Goal: Obtain resource: Download file/media

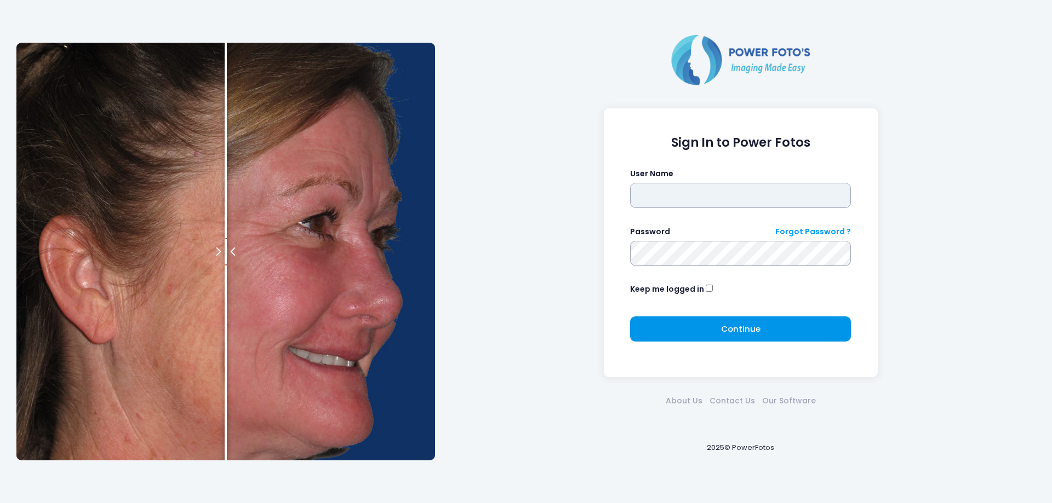
type input "*******"
click at [731, 334] on span "Continue" at bounding box center [740, 329] width 39 height 12
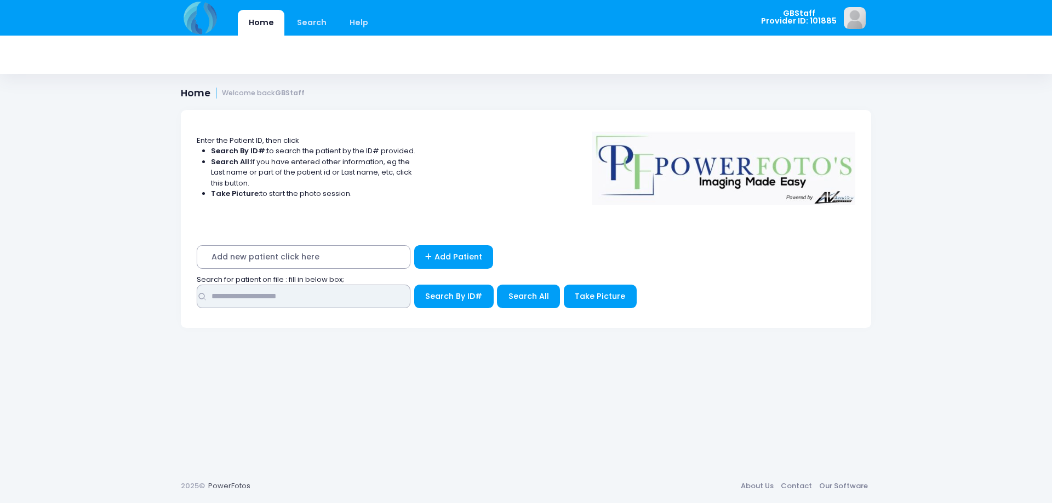
click at [286, 297] on input "text" at bounding box center [304, 297] width 214 height 24
type input "*****"
click at [414, 285] on button "Search By ID#" at bounding box center [453, 297] width 79 height 24
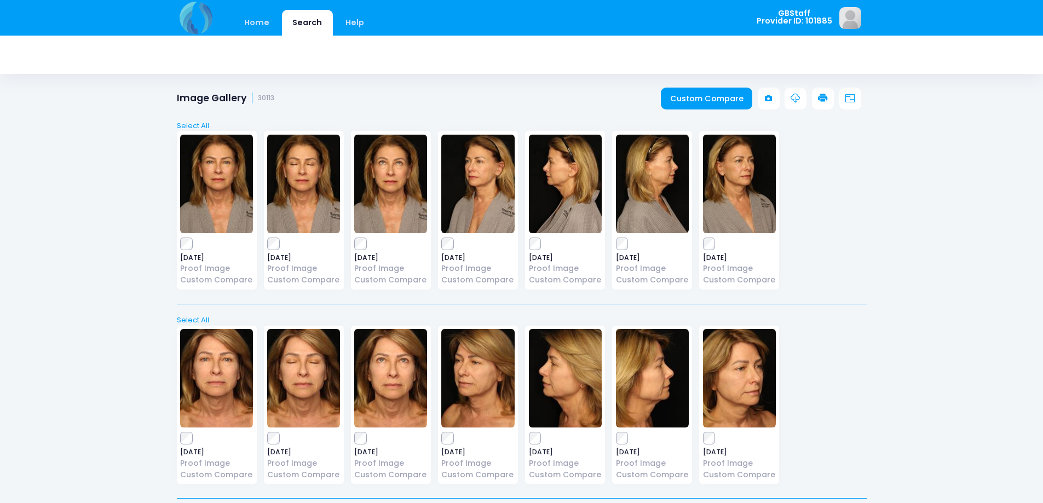
click at [817, 102] on link at bounding box center [823, 99] width 22 height 22
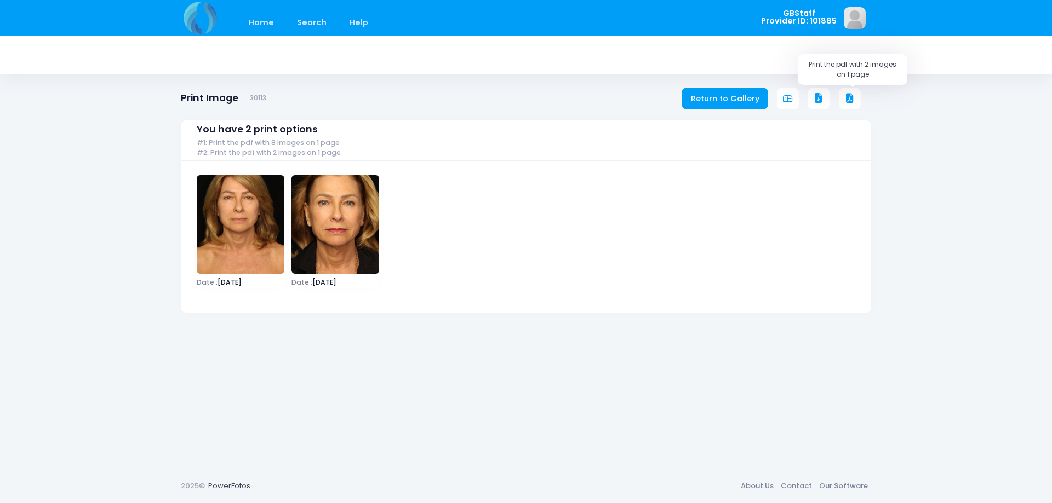
click at [851, 101] on icon at bounding box center [850, 99] width 10 height 10
click at [747, 96] on link "Return to Gallery" at bounding box center [724, 99] width 87 height 22
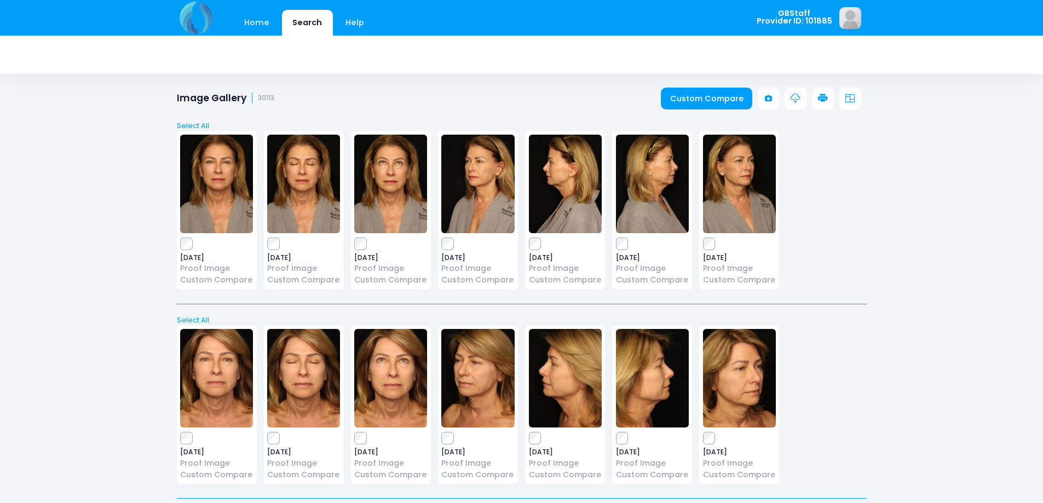
click at [819, 97] on icon at bounding box center [823, 99] width 10 height 10
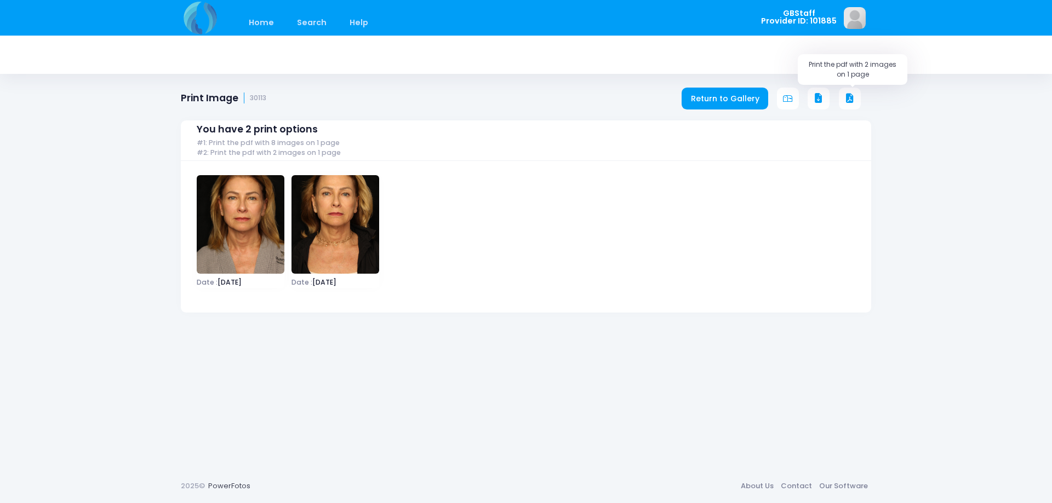
click at [851, 91] on button at bounding box center [850, 99] width 22 height 22
click at [751, 108] on div "You have 2 print options #1: Print the pdf with 8 images on 1 page #2: Print th…" at bounding box center [526, 208] width 690 height 209
click at [745, 97] on link "Return to Gallery" at bounding box center [724, 99] width 87 height 22
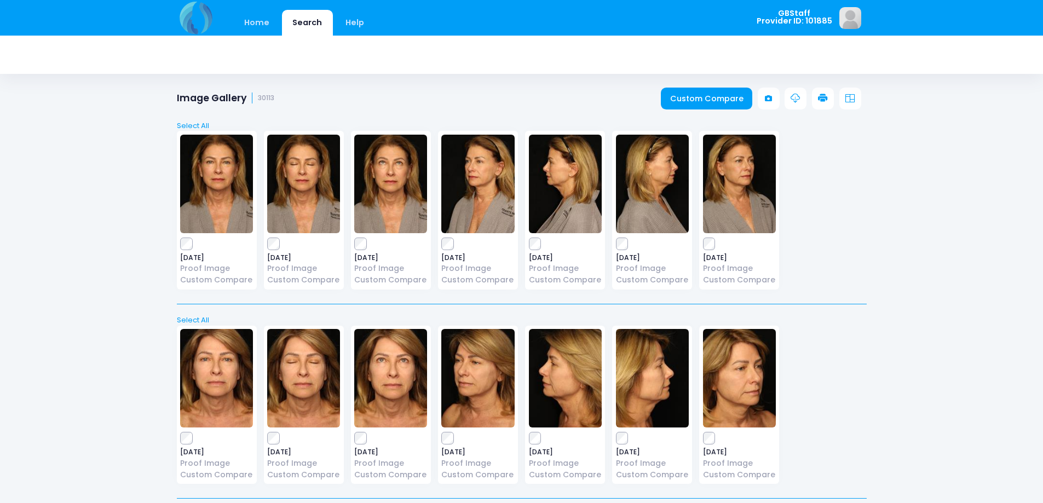
click at [829, 96] on link at bounding box center [823, 99] width 22 height 22
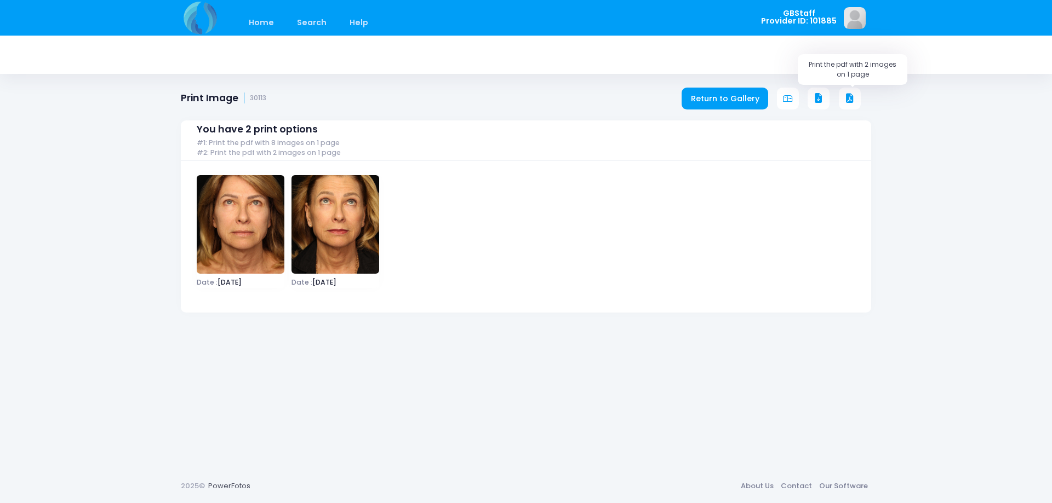
click at [848, 100] on icon at bounding box center [850, 99] width 10 height 10
click at [721, 105] on div "You have 2 print options #1: Print the pdf with 8 images on 1 page #2: Print th…" at bounding box center [526, 208] width 690 height 209
click at [705, 98] on link "Return to Gallery" at bounding box center [724, 99] width 87 height 22
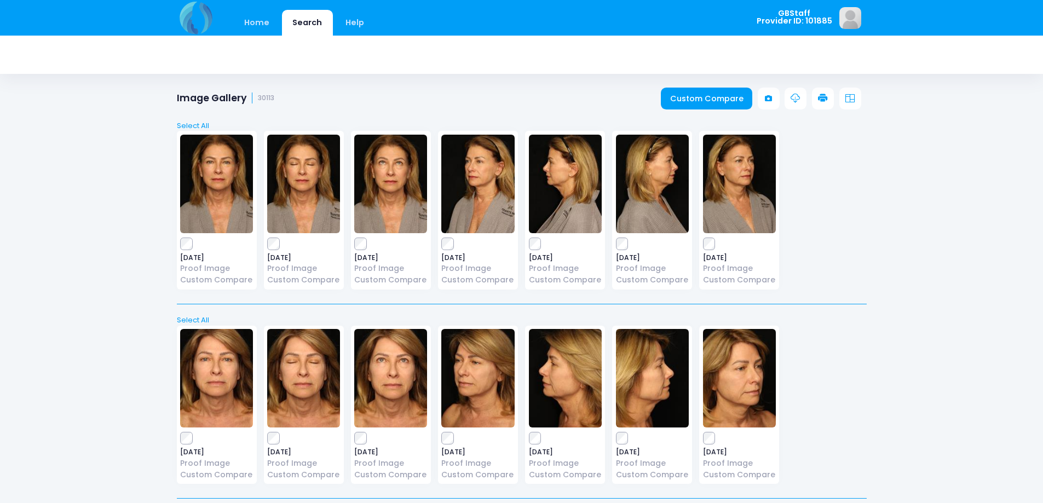
click at [823, 100] on icon at bounding box center [823, 99] width 10 height 10
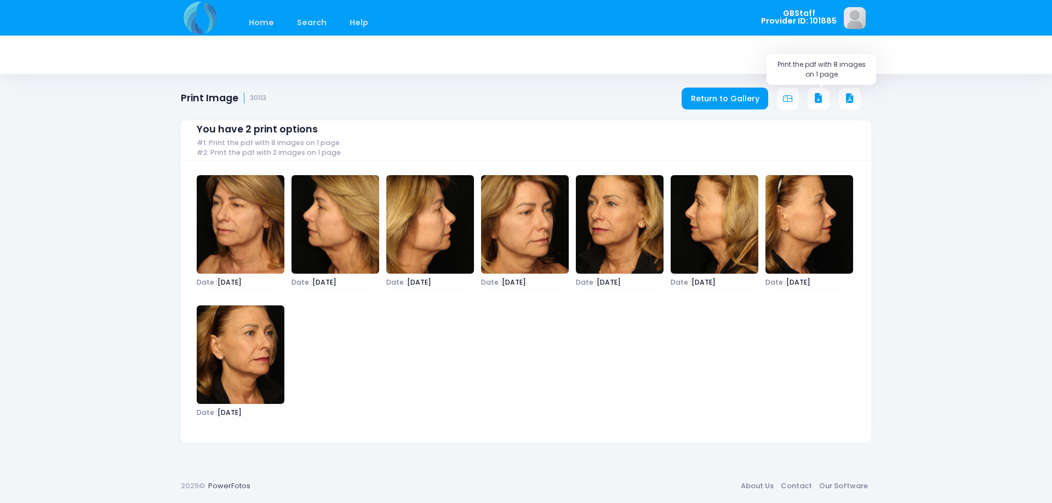
click at [821, 100] on icon at bounding box center [818, 99] width 10 height 10
